Goal: Task Accomplishment & Management: Manage account settings

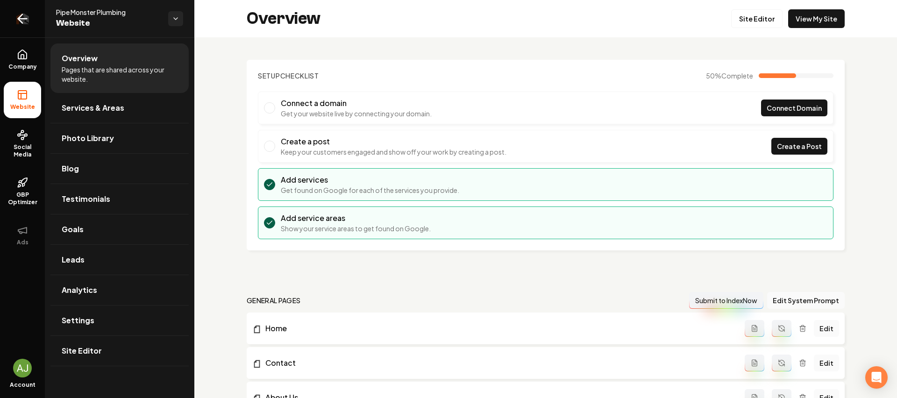
click at [35, 11] on link "Return to dashboard" at bounding box center [22, 18] width 45 height 37
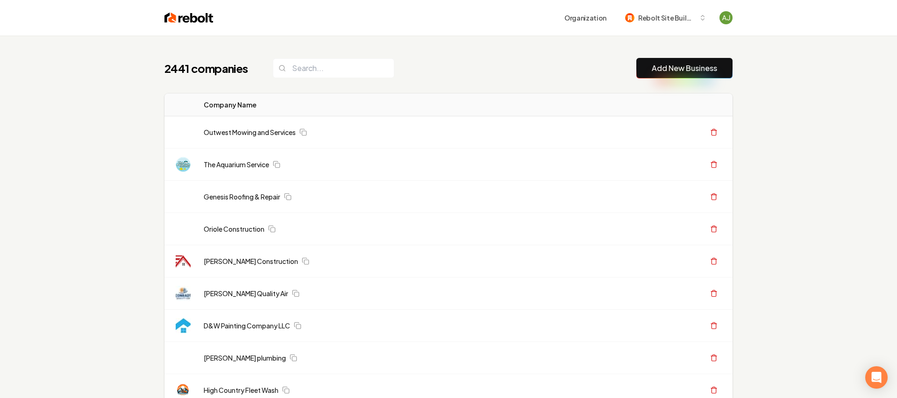
click at [331, 69] on input "search" at bounding box center [333, 68] width 121 height 20
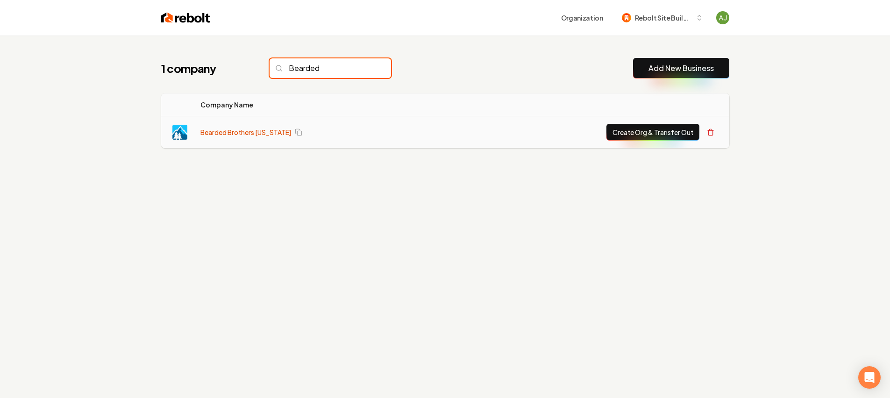
type input "Bearded"
click at [243, 129] on link "Bearded Brothers [US_STATE]" at bounding box center [245, 131] width 91 height 9
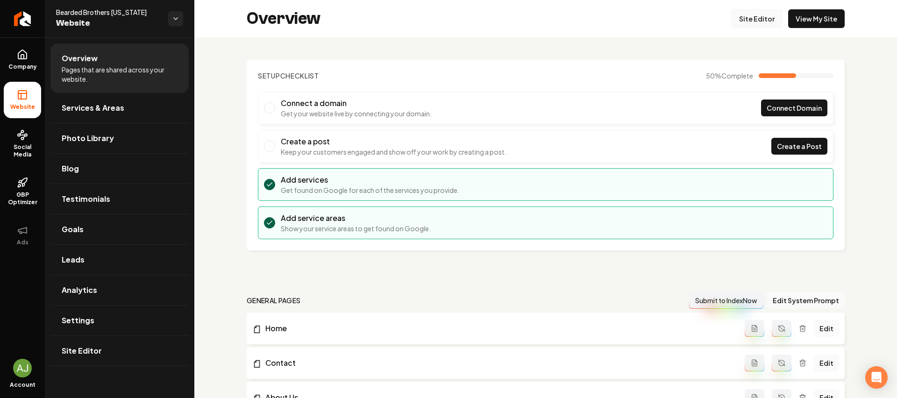
click at [757, 11] on link "Site Editor" at bounding box center [756, 18] width 51 height 19
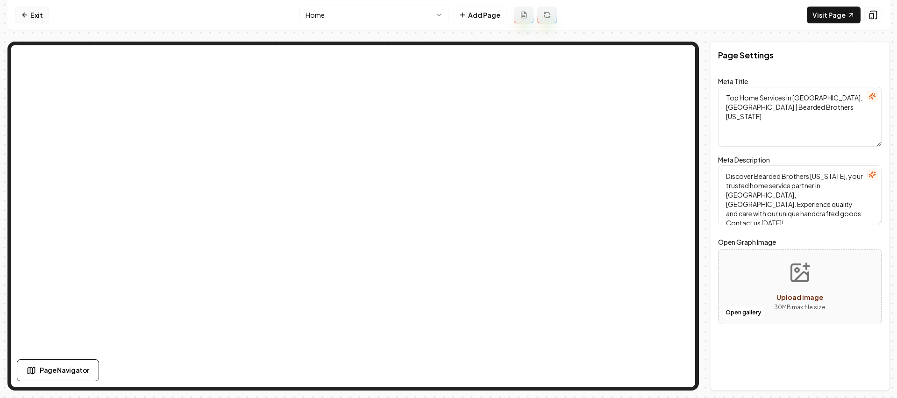
click at [28, 14] on link "Exit" at bounding box center [32, 15] width 34 height 17
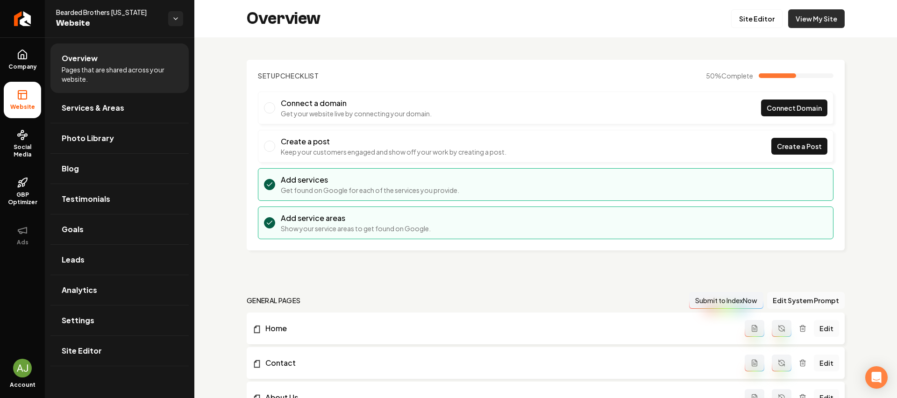
click at [820, 21] on link "View My Site" at bounding box center [816, 18] width 57 height 19
click at [754, 15] on link "Site Editor" at bounding box center [756, 18] width 51 height 19
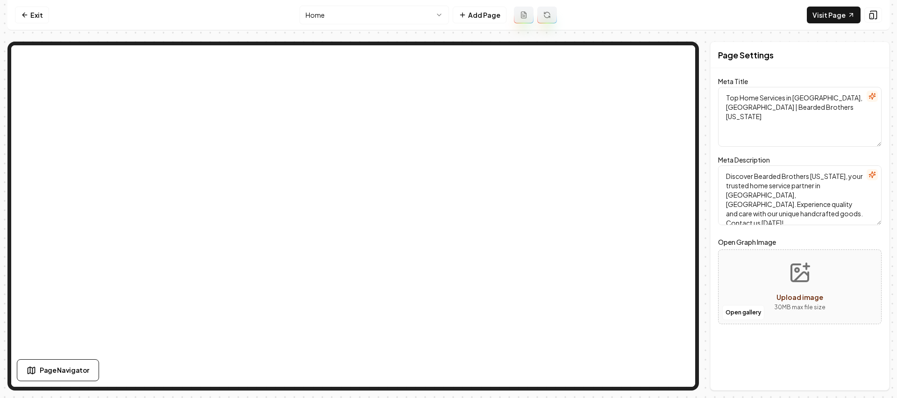
click at [36, 4] on nav "Exit Home Add Page Visit Page" at bounding box center [448, 15] width 882 height 30
click at [35, 10] on link "Exit" at bounding box center [32, 15] width 34 height 17
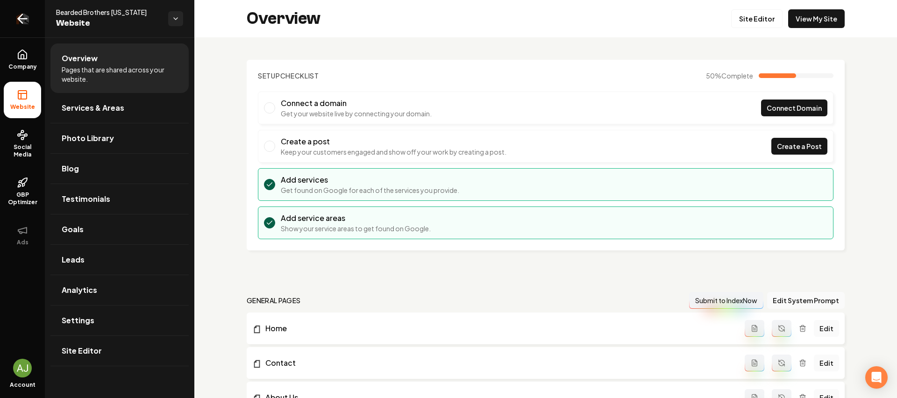
click at [32, 17] on link "Return to dashboard" at bounding box center [22, 18] width 45 height 37
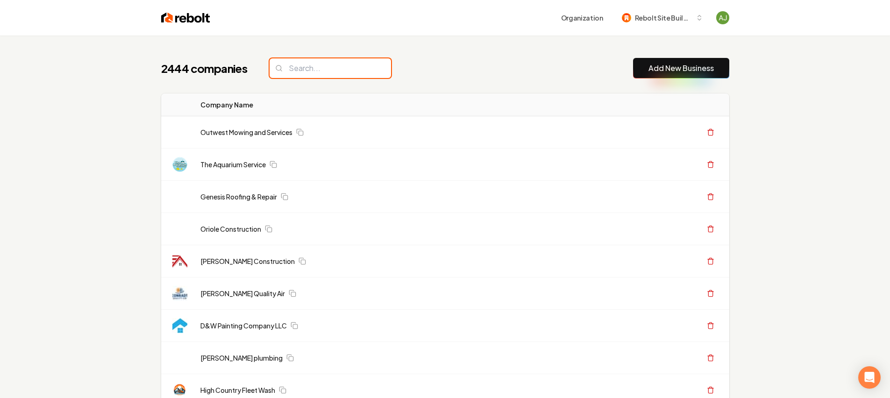
click at [301, 70] on input "search" at bounding box center [329, 68] width 121 height 20
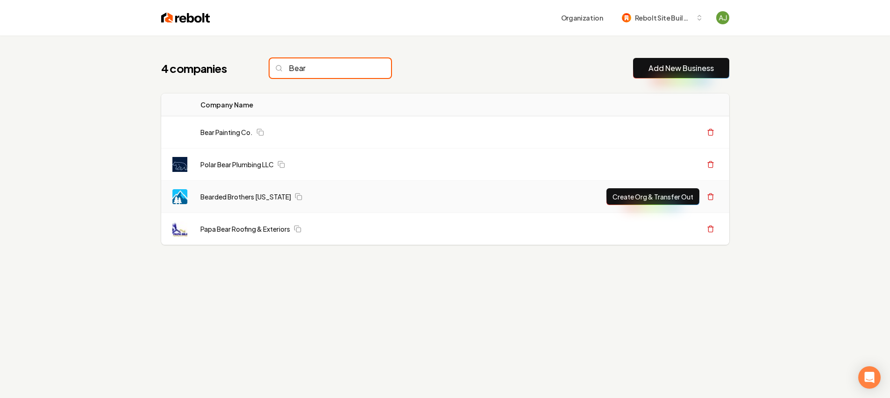
type input "Bear"
click at [625, 199] on button "Create Org & Transfer Out" at bounding box center [652, 196] width 93 height 17
